Goal: Task Accomplishment & Management: Use online tool/utility

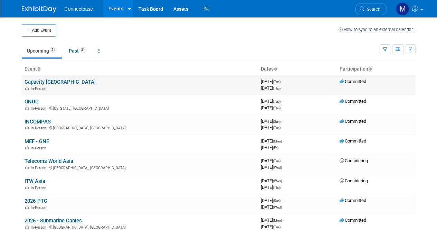
click at [49, 83] on link "Capacity [GEOGRAPHIC_DATA]" at bounding box center [60, 82] width 71 height 6
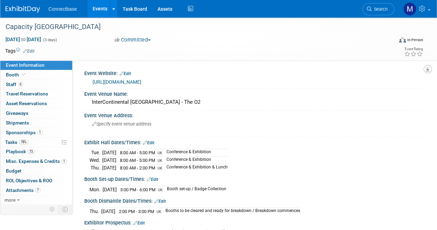
click at [427, 69] on icon "button" at bounding box center [427, 69] width 3 height 4
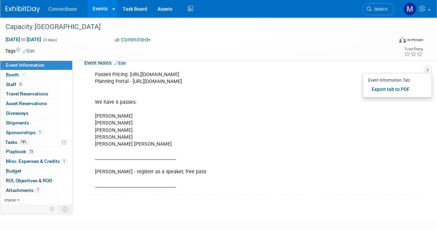
scroll to position [195, 0]
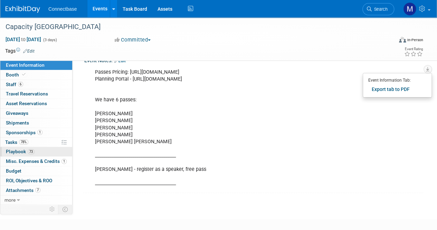
click at [20, 149] on span "Playbook 73" at bounding box center [20, 151] width 29 height 6
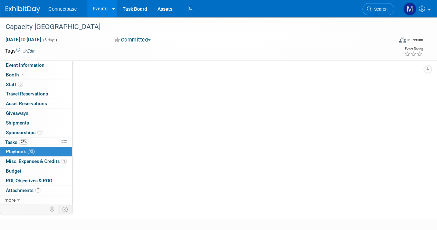
scroll to position [0, 0]
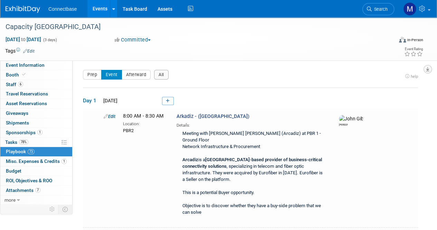
click at [427, 68] on icon "button" at bounding box center [427, 69] width 3 height 4
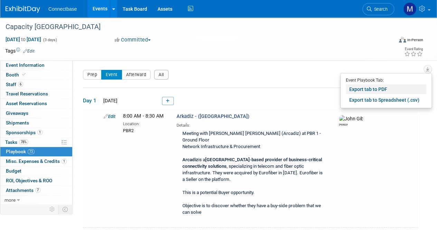
click at [377, 88] on link "Export tab to PDF" at bounding box center [386, 89] width 80 height 10
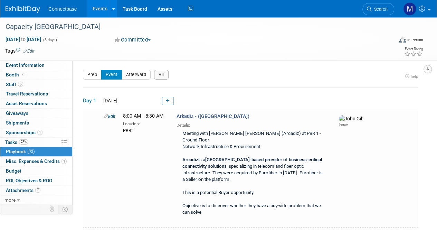
click at [428, 67] on icon "button" at bounding box center [427, 69] width 3 height 4
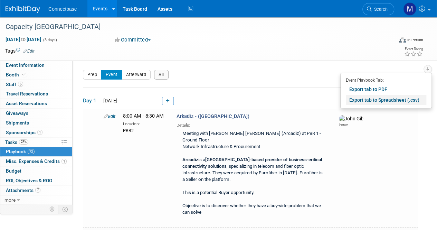
click at [381, 98] on link "Export tab to Spreadsheet (.csv)" at bounding box center [386, 100] width 80 height 10
